Goal: Find specific page/section: Find specific page/section

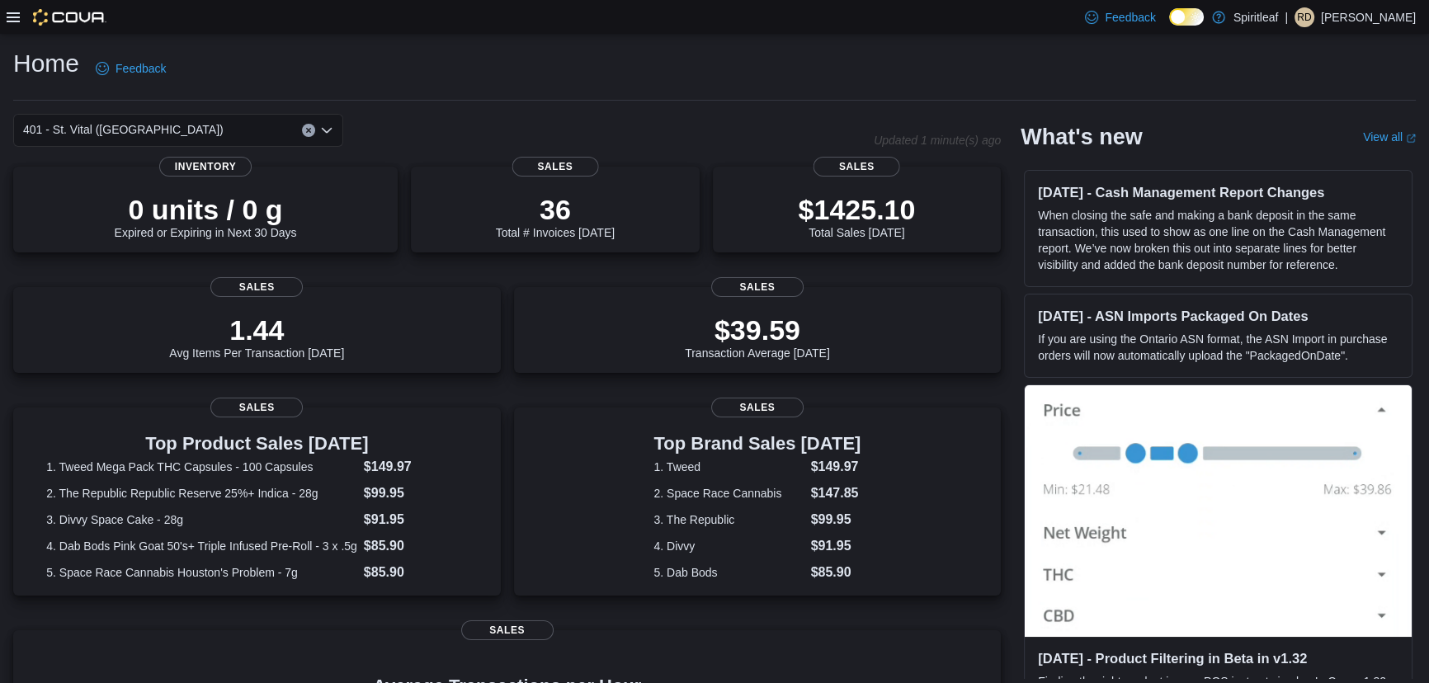
click at [520, 48] on div "Home Feedback" at bounding box center [714, 68] width 1403 height 43
click at [308, 130] on icon "Clear input" at bounding box center [308, 131] width 4 height 4
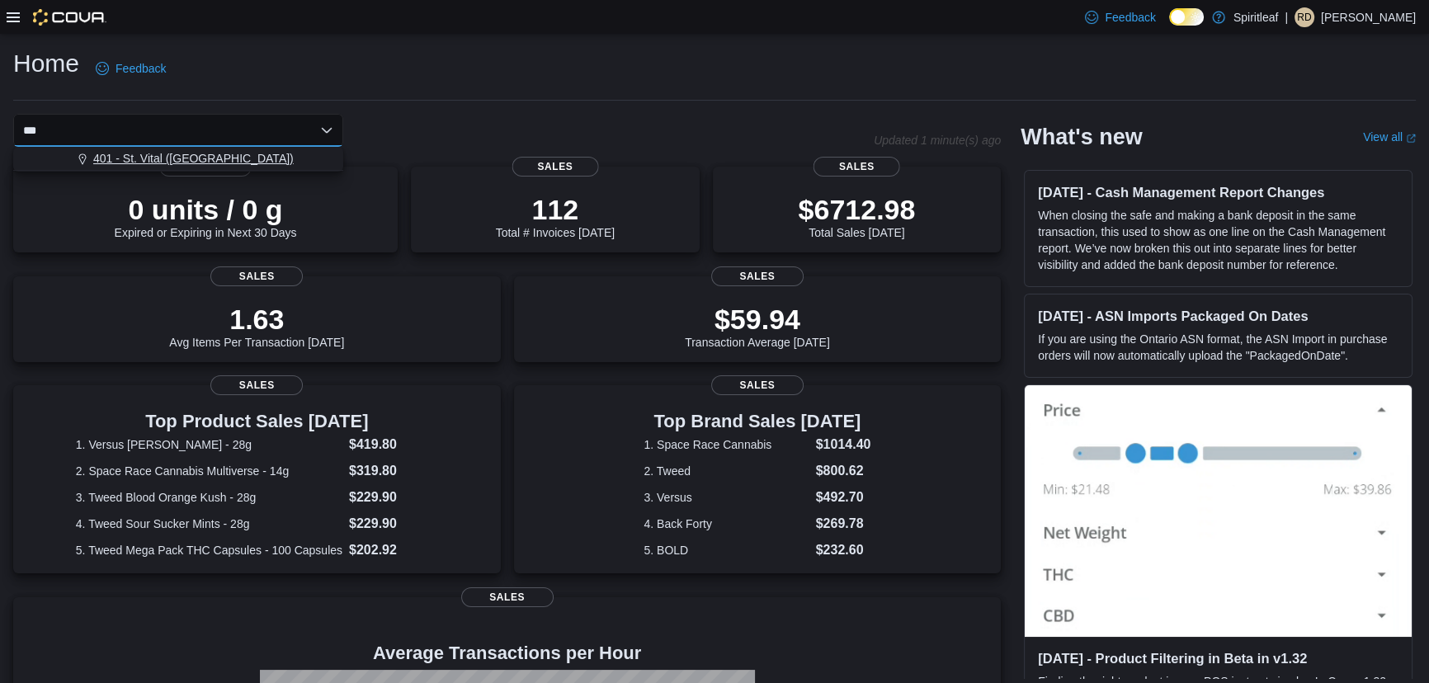
type input "***"
click at [158, 154] on span "401 - St. Vital ([GEOGRAPHIC_DATA])" at bounding box center [193, 158] width 201 height 17
